Goal: Task Accomplishment & Management: Use online tool/utility

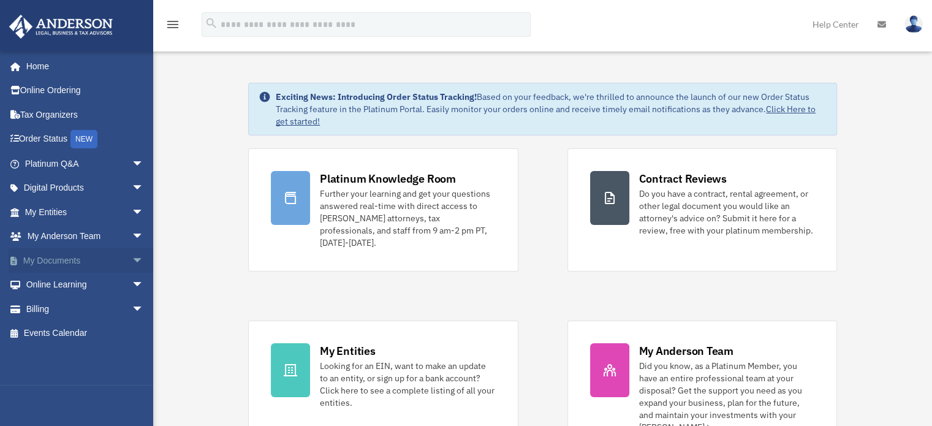
click at [78, 267] on link "My Documents arrow_drop_down" at bounding box center [86, 260] width 154 height 25
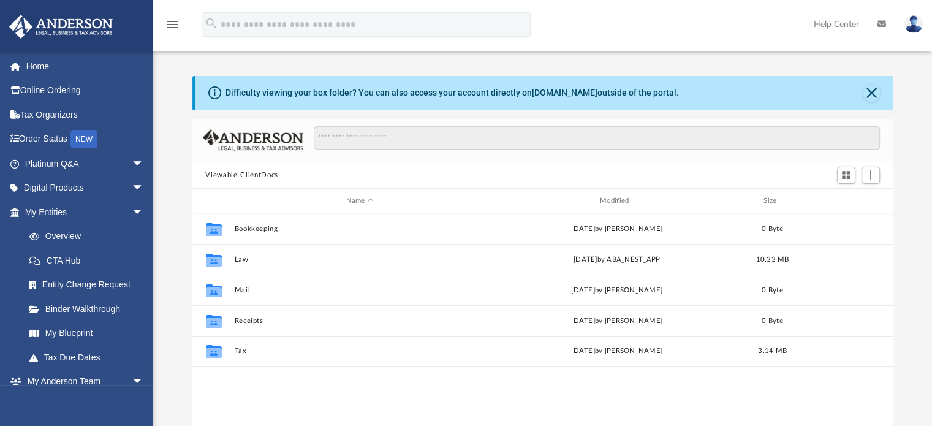
scroll to position [269, 691]
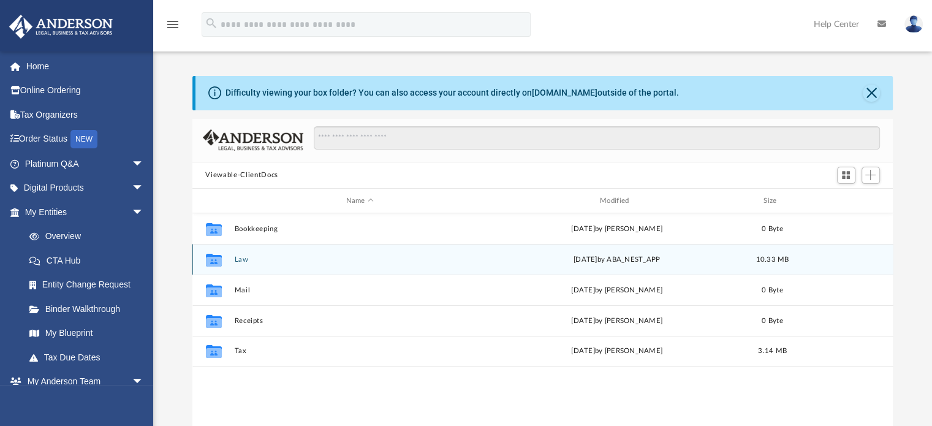
click at [416, 248] on div "Collaborated Folder Law yesterday by ABA_NEST_APP 10.33 MB" at bounding box center [542, 259] width 701 height 31
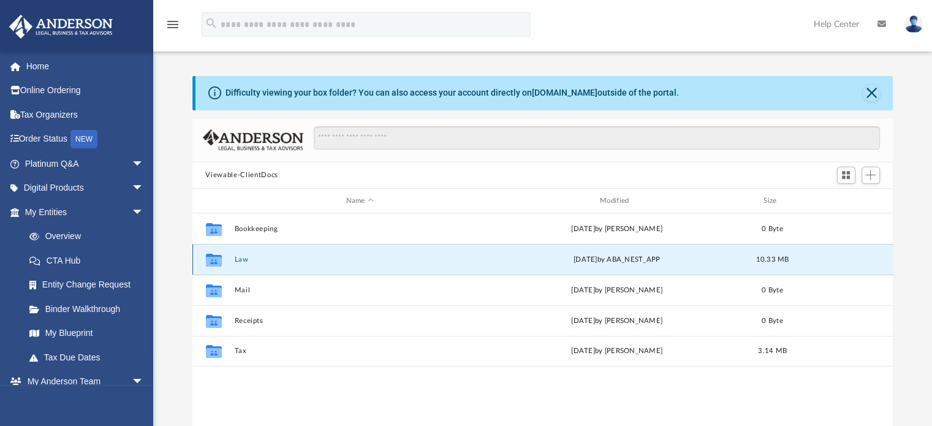
click at [242, 257] on button "Law" at bounding box center [359, 260] width 251 height 8
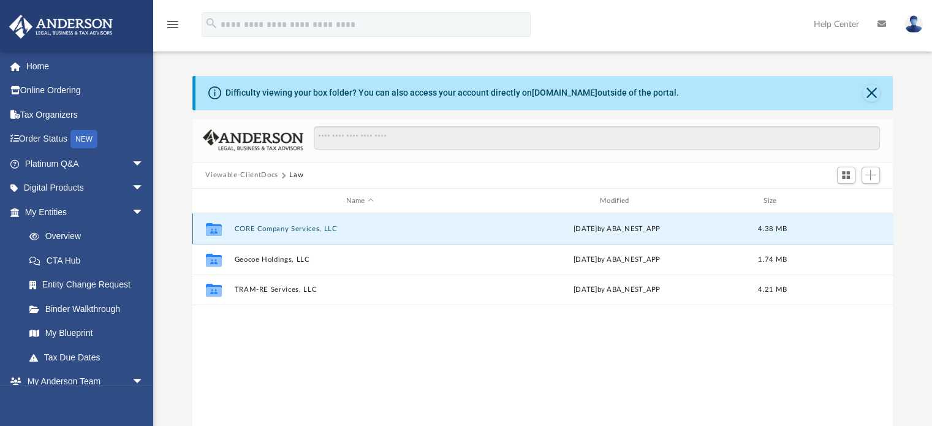
click at [290, 229] on button "CORE Company Services, LLC" at bounding box center [359, 229] width 251 height 8
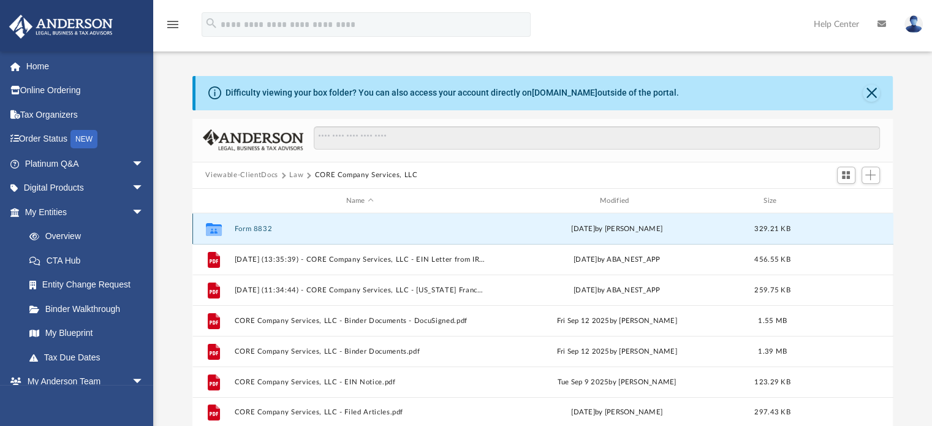
click at [290, 229] on button "Form 8832" at bounding box center [359, 229] width 251 height 8
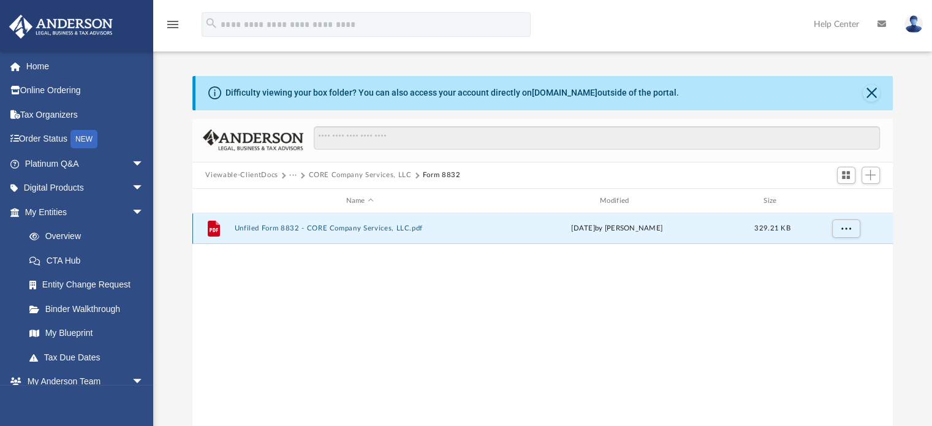
click at [272, 230] on button "Unfiled Form 8832 - CORE Company Services, LLC.pdf" at bounding box center [359, 229] width 251 height 8
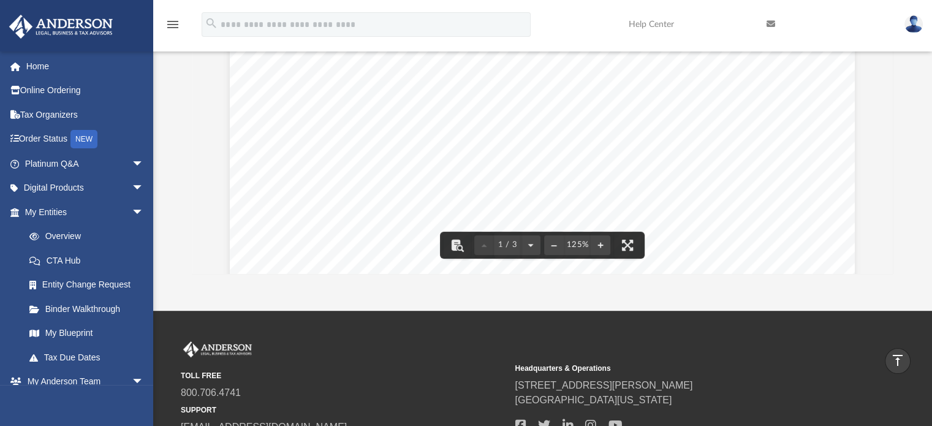
scroll to position [0, 0]
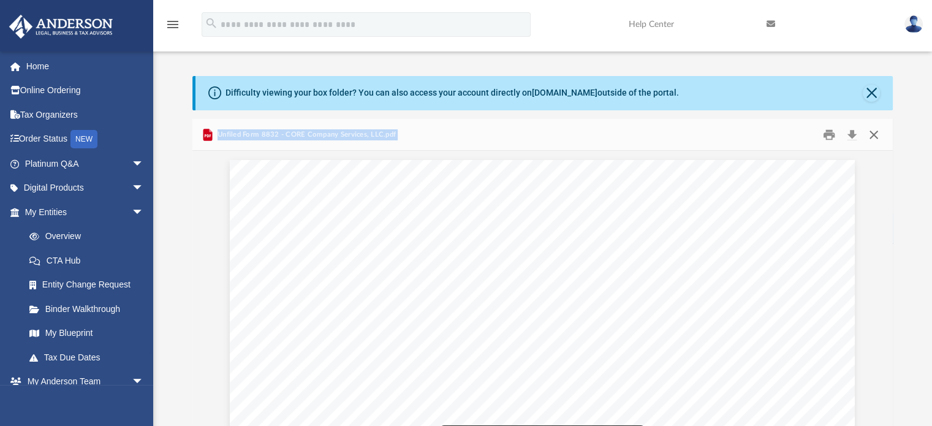
click at [879, 130] on button "Close" at bounding box center [874, 134] width 22 height 19
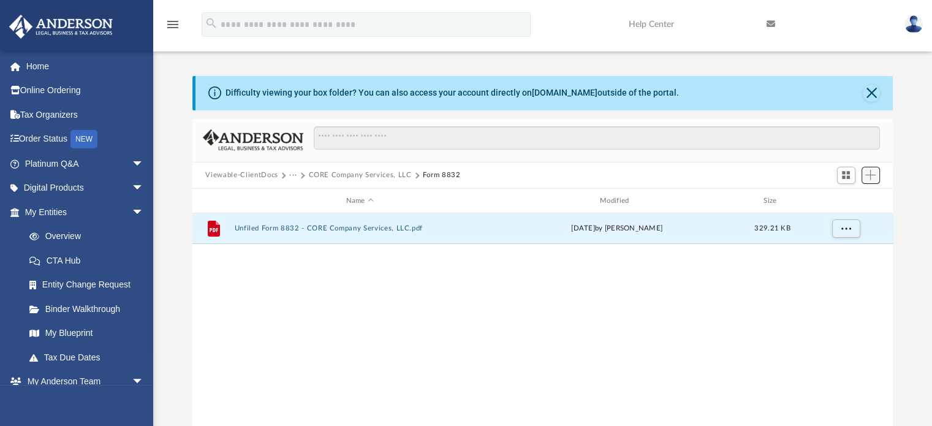
click at [873, 175] on span "Add" at bounding box center [870, 175] width 10 height 10
click at [842, 196] on li "Upload" at bounding box center [852, 199] width 39 height 13
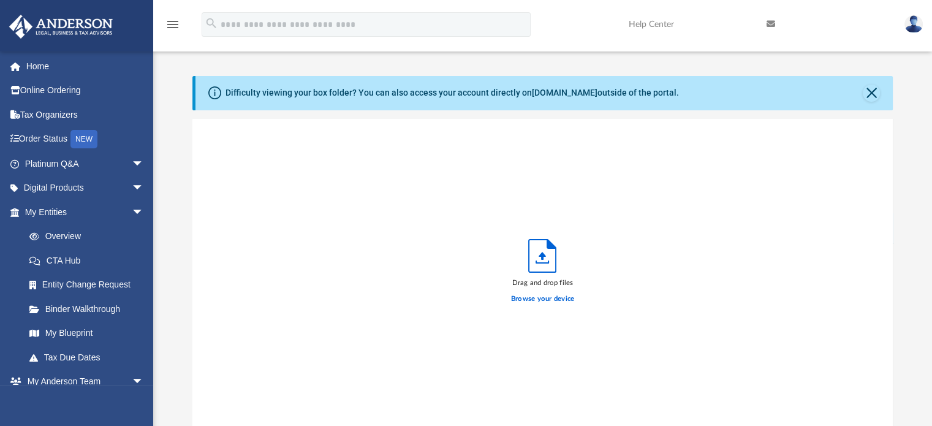
scroll to position [301, 691]
click at [569, 298] on label "Browse your device" at bounding box center [543, 298] width 64 height 11
click at [0, 0] on input "Browse your device" at bounding box center [0, 0] width 0 height 0
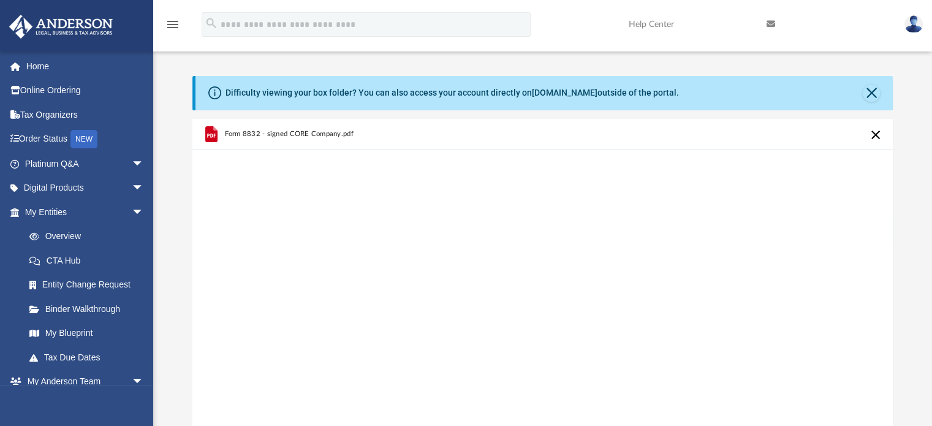
click at [317, 132] on span "Form 8832 - signed CORE Company.pdf" at bounding box center [288, 134] width 129 height 8
click at [204, 139] on icon "grid" at bounding box center [211, 134] width 20 height 20
drag, startPoint x: 204, startPoint y: 139, endPoint x: 243, endPoint y: 135, distance: 38.8
click at [218, 134] on icon "grid" at bounding box center [211, 134] width 20 height 20
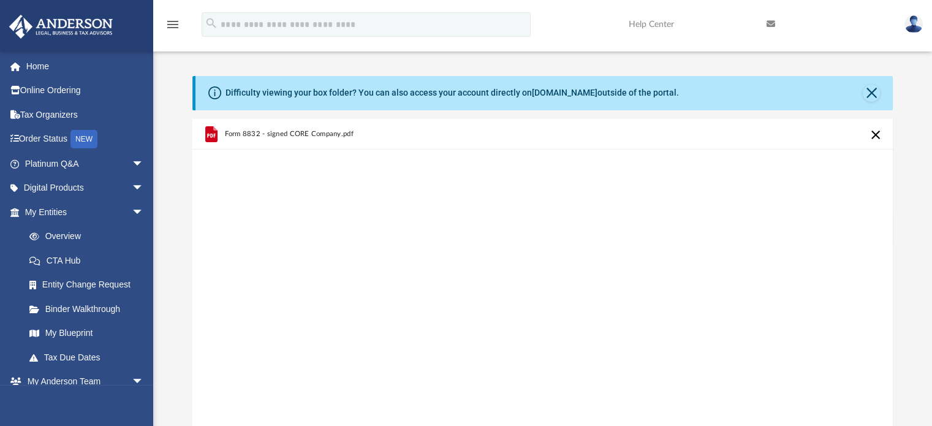
click at [252, 132] on span "Form 8832 - signed CORE Company.pdf" at bounding box center [288, 134] width 129 height 8
click at [588, 259] on div "Form 8832 - signed CORE Company.pdf" at bounding box center [542, 274] width 701 height 311
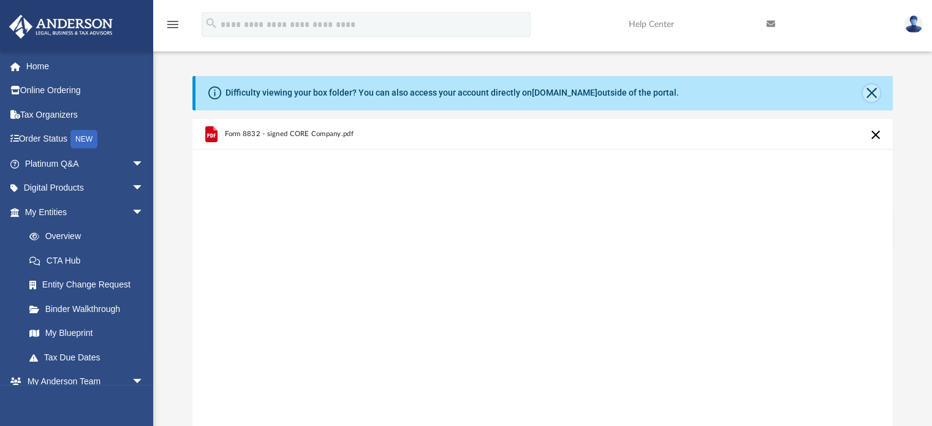
click at [873, 91] on button "Close" at bounding box center [871, 93] width 17 height 17
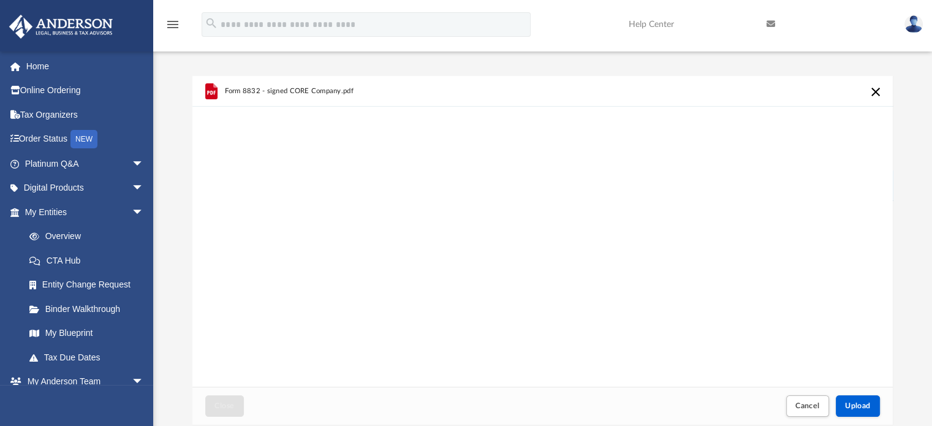
click at [873, 91] on button "Cancel this upload" at bounding box center [875, 92] width 15 height 15
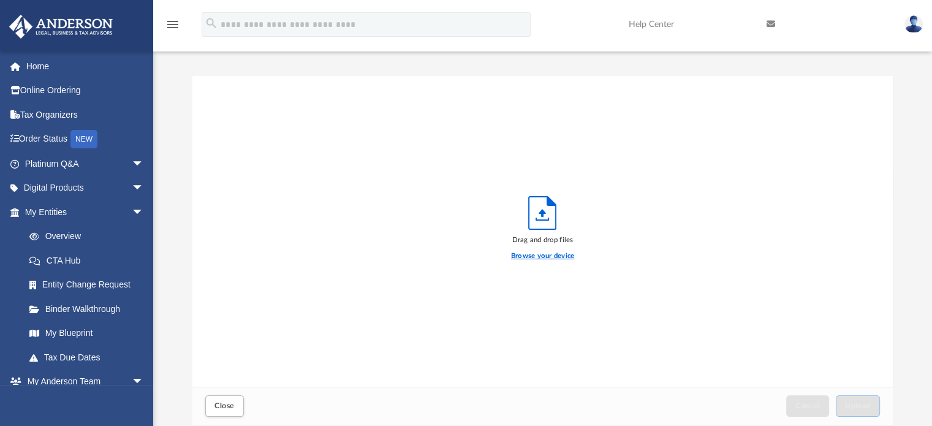
click at [537, 255] on label "Browse your device" at bounding box center [543, 256] width 64 height 11
click at [0, 0] on input "Browse your device" at bounding box center [0, 0] width 0 height 0
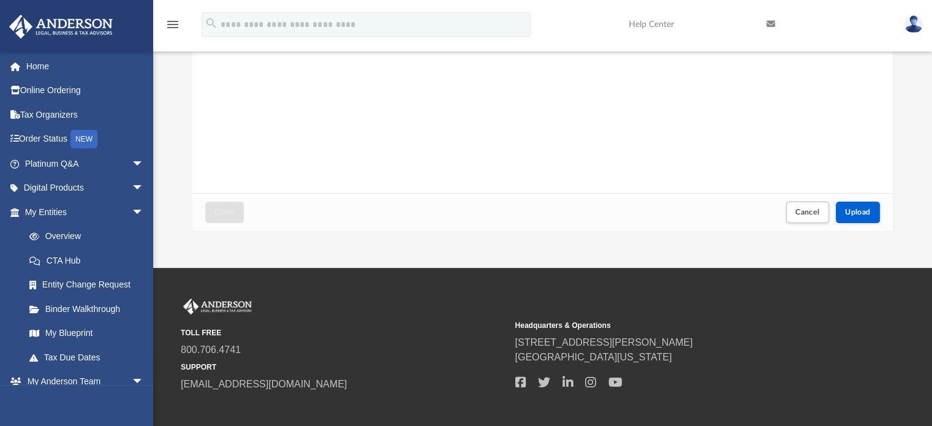
scroll to position [191, 0]
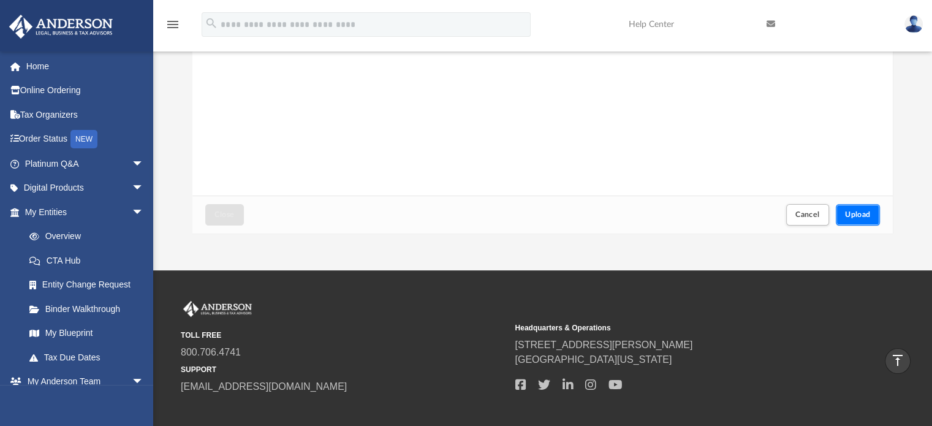
click at [852, 213] on span "Upload" at bounding box center [858, 214] width 26 height 7
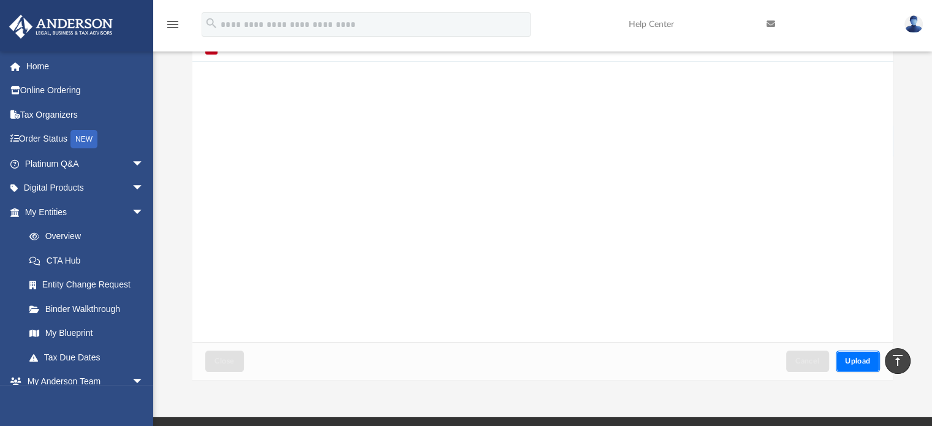
scroll to position [0, 0]
